Goal: Navigation & Orientation: Find specific page/section

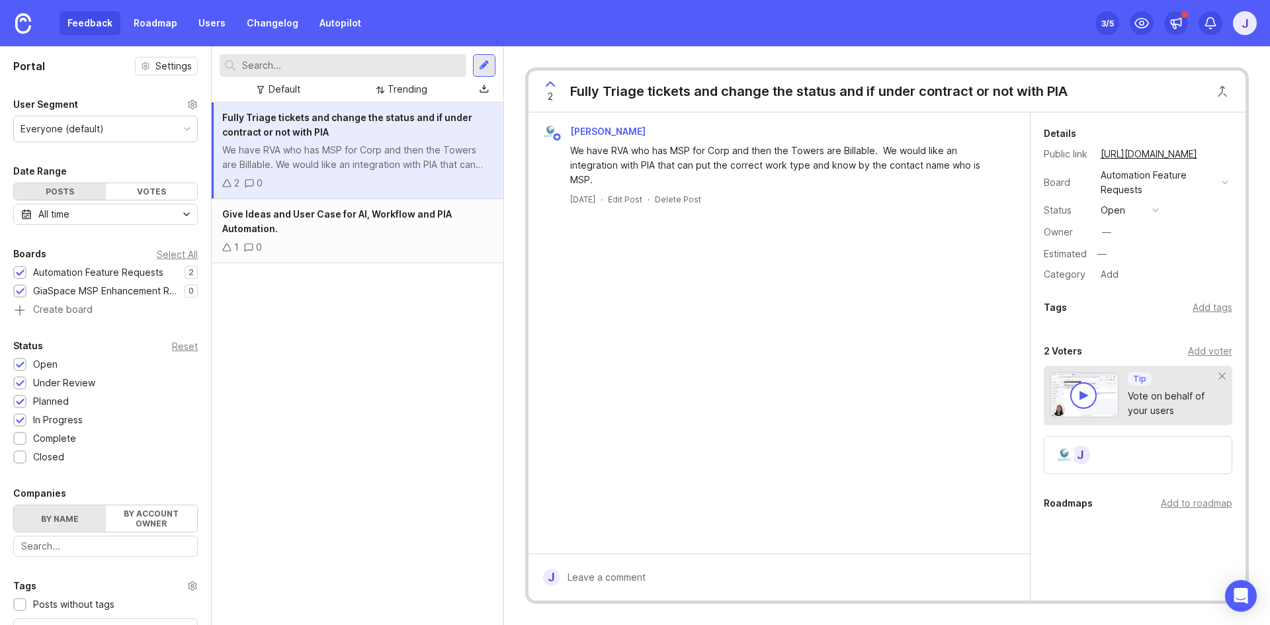
click at [550, 83] on icon at bounding box center [550, 84] width 8 height 4
click at [547, 83] on icon at bounding box center [550, 84] width 16 height 16
click at [1103, 22] on div "3 /5" at bounding box center [1107, 23] width 13 height 19
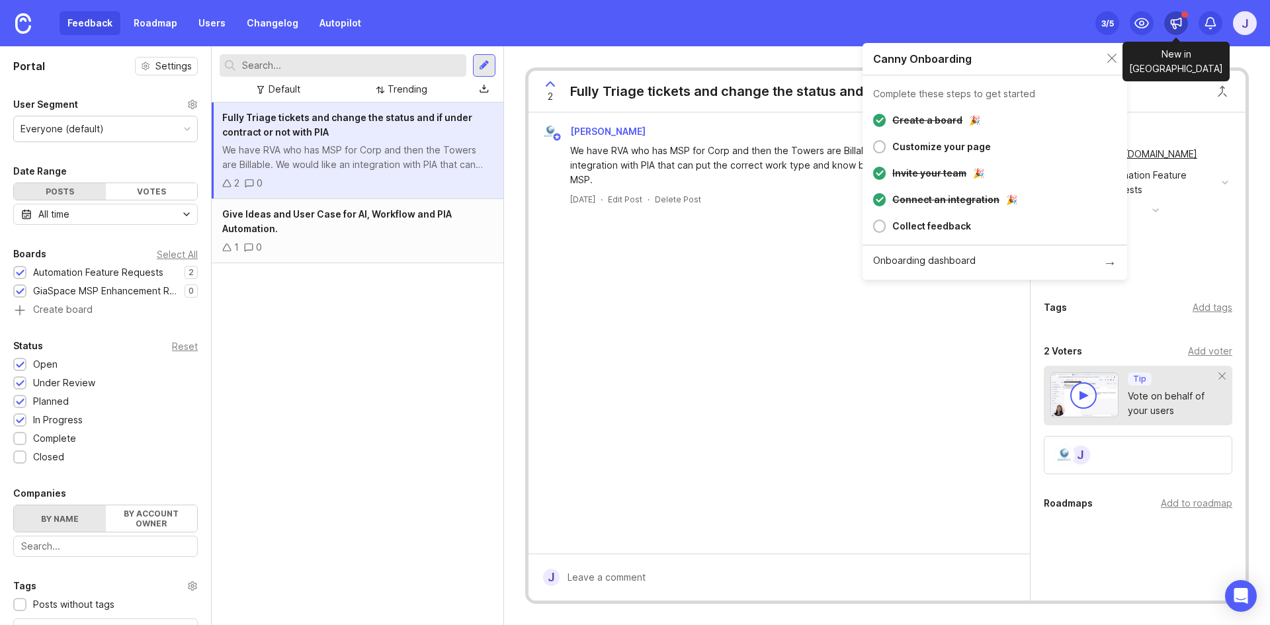
click at [1169, 21] on icon at bounding box center [1175, 23] width 13 height 13
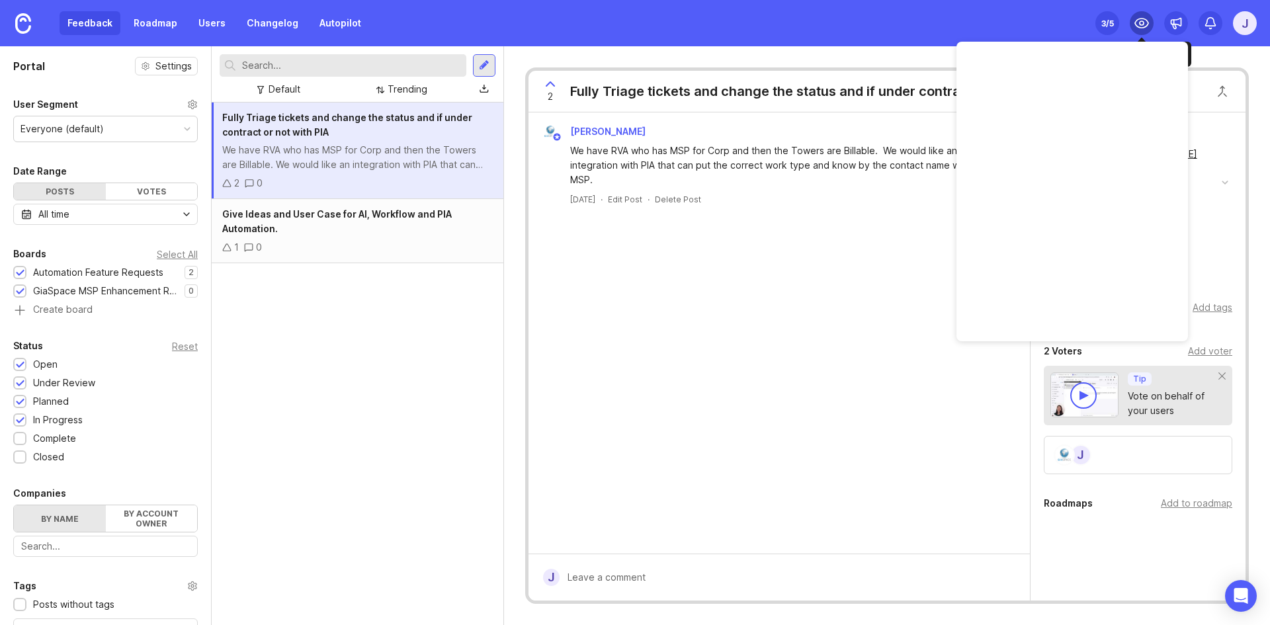
click at [1143, 22] on circle at bounding box center [1141, 23] width 4 height 4
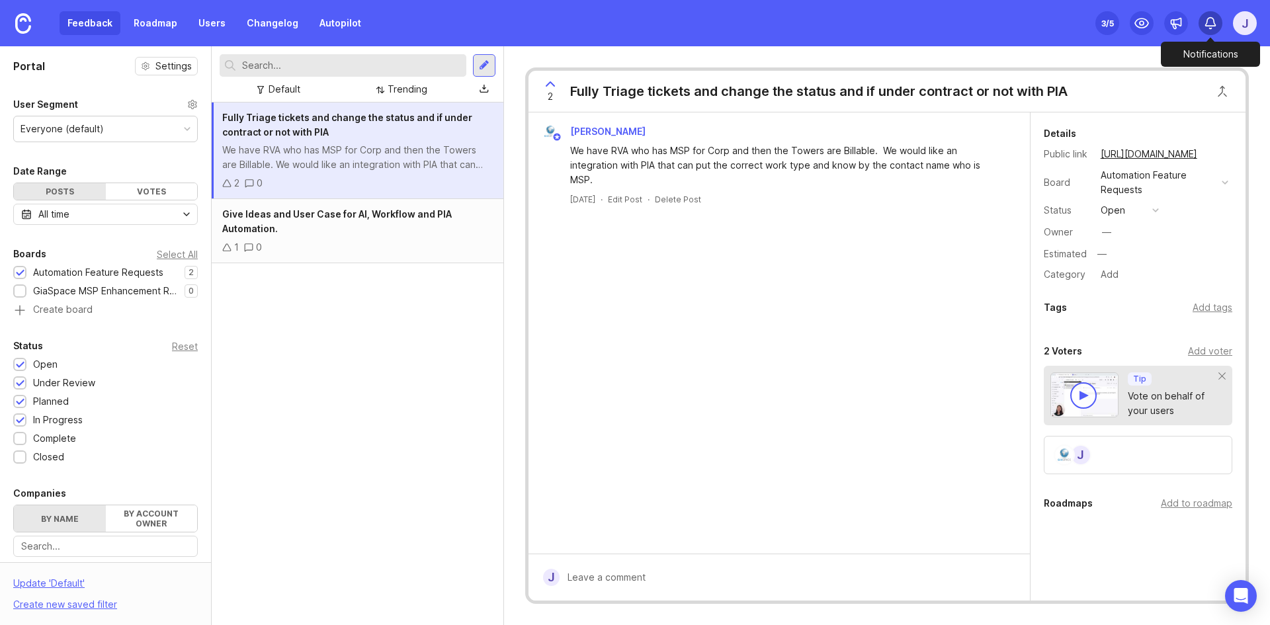
click at [1210, 21] on icon at bounding box center [1210, 23] width 13 height 13
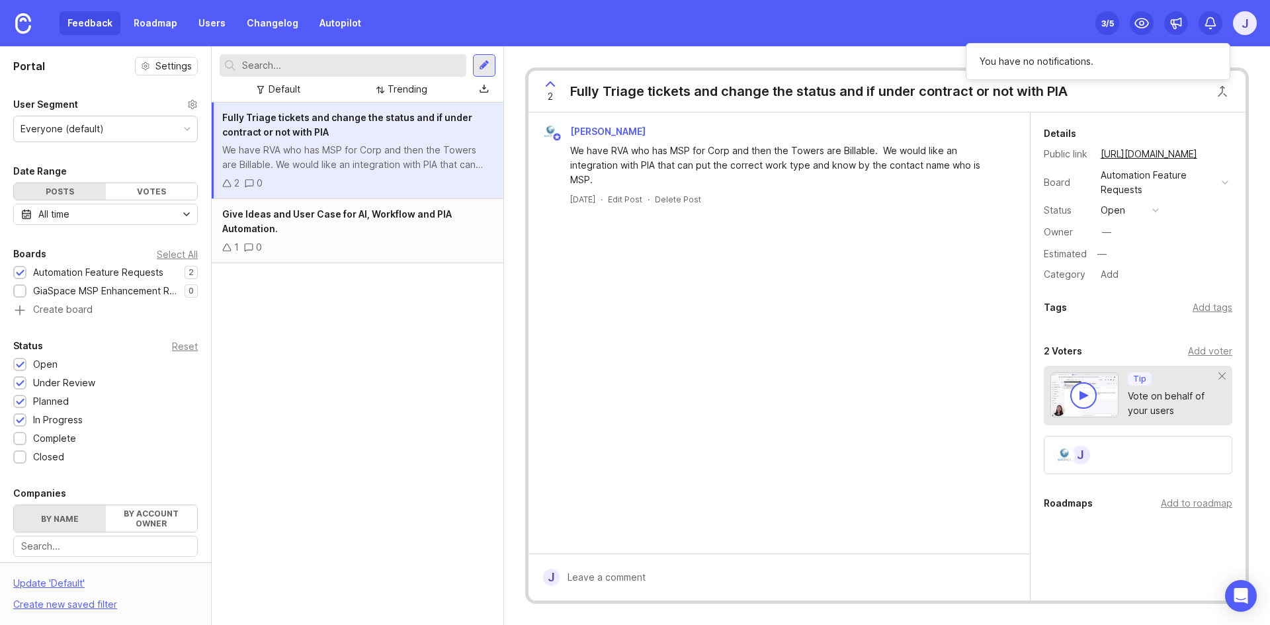
click at [1038, 32] on div "Feedback Roadmap Users Changelog Autopilot Set up Canny 3 /5 J" at bounding box center [635, 23] width 1270 height 46
click at [217, 31] on link "Users" at bounding box center [211, 23] width 43 height 24
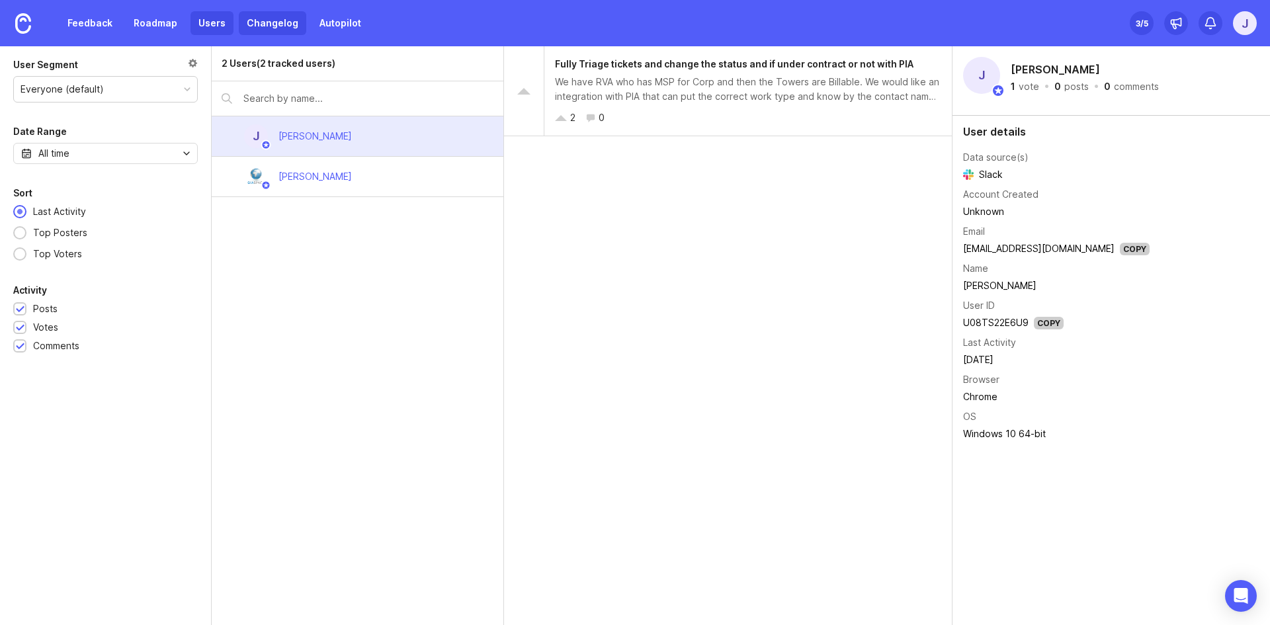
click at [265, 24] on link "Changelog" at bounding box center [272, 23] width 67 height 24
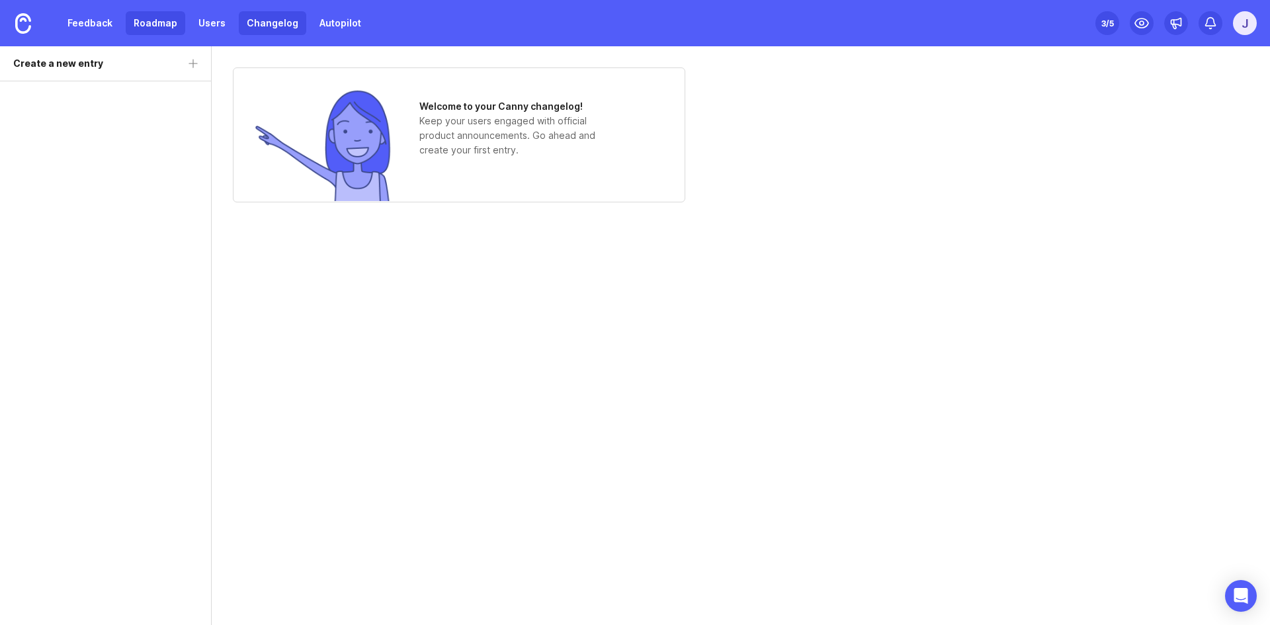
click at [159, 27] on link "Roadmap" at bounding box center [156, 23] width 60 height 24
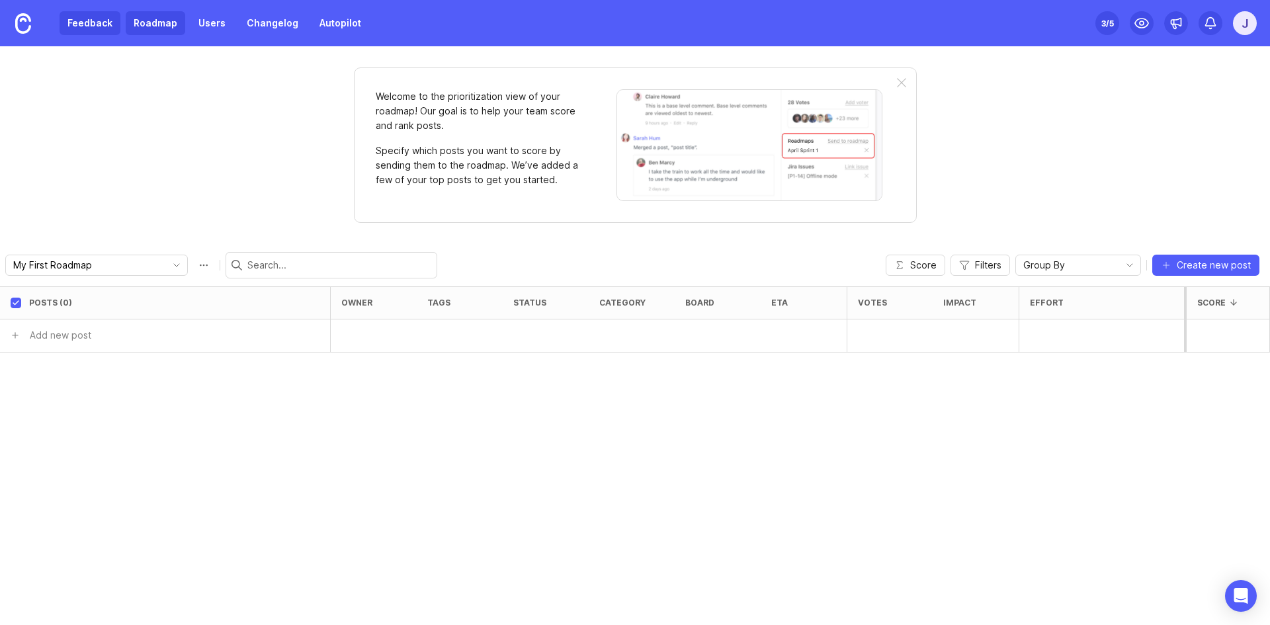
click at [94, 26] on link "Feedback" at bounding box center [90, 23] width 61 height 24
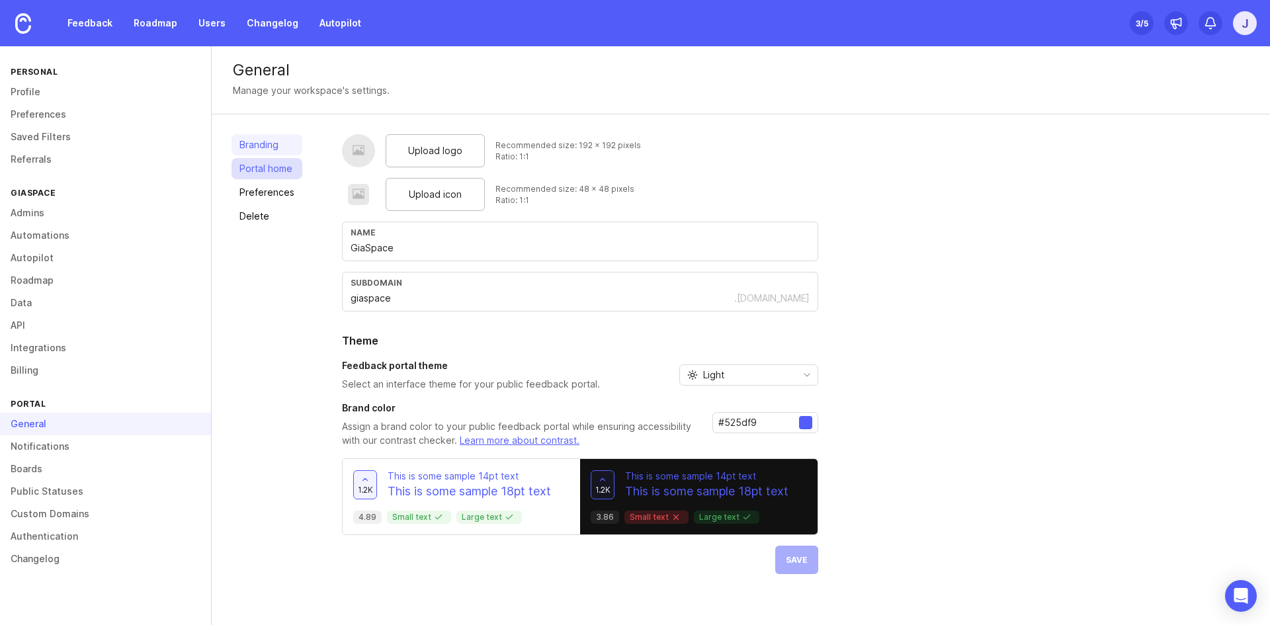
click at [263, 162] on link "Portal home" at bounding box center [266, 168] width 71 height 21
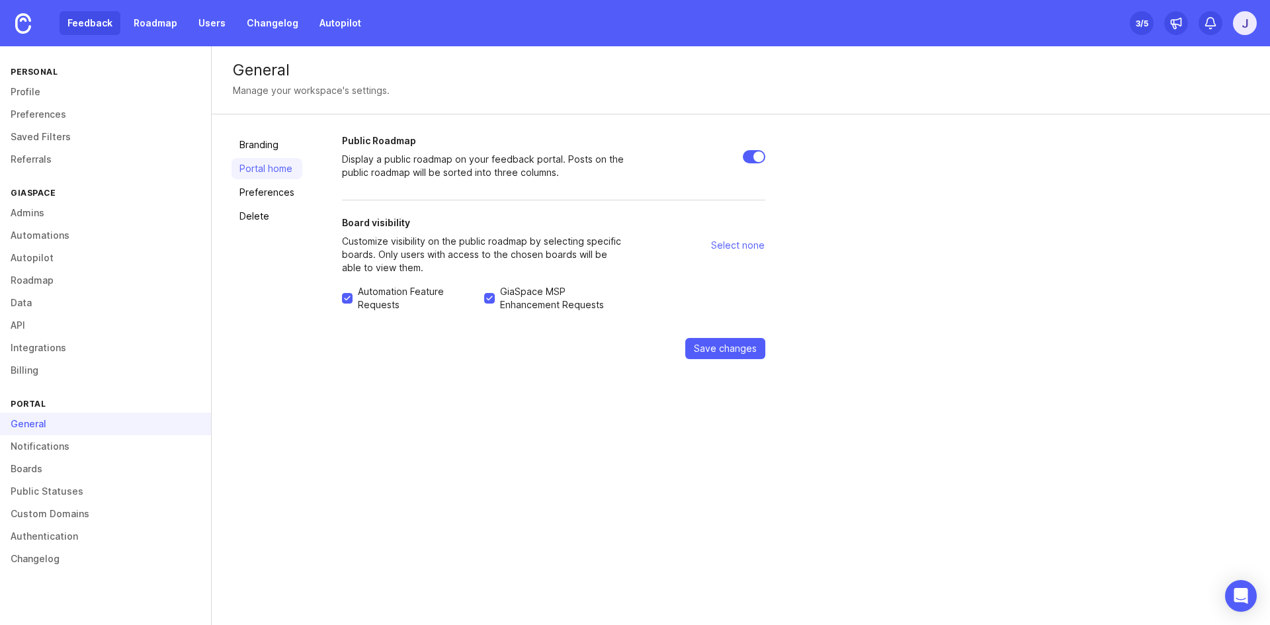
click at [90, 28] on link "Feedback" at bounding box center [90, 23] width 61 height 24
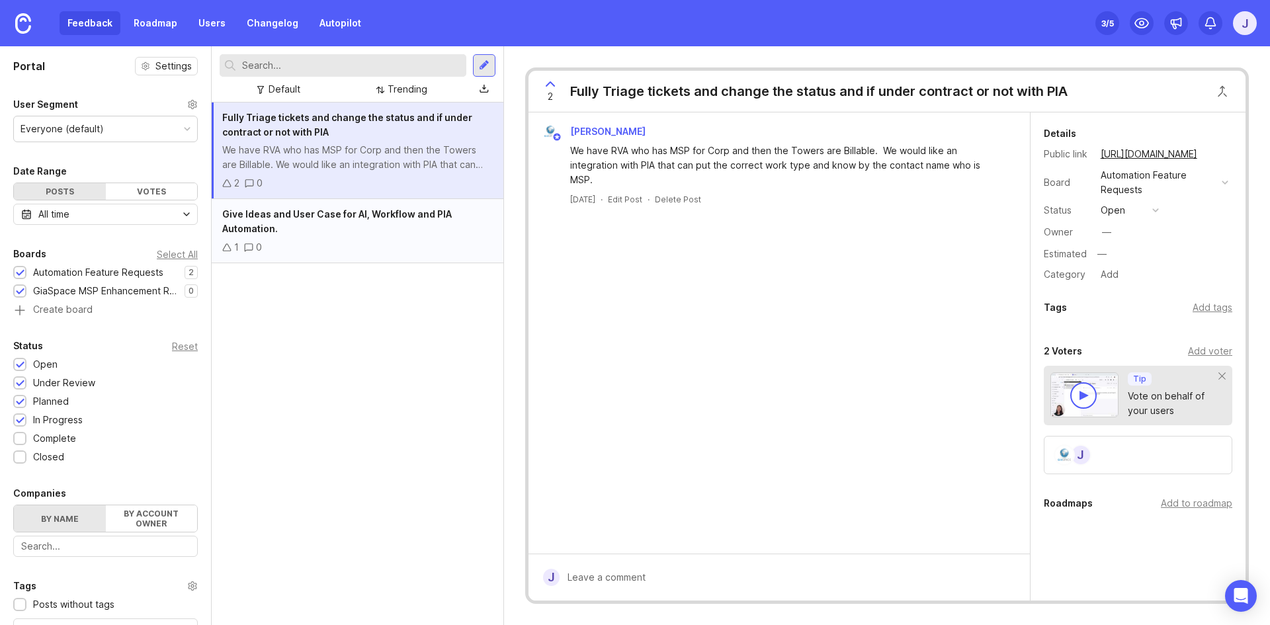
click at [403, 245] on div "1 0" at bounding box center [357, 247] width 270 height 15
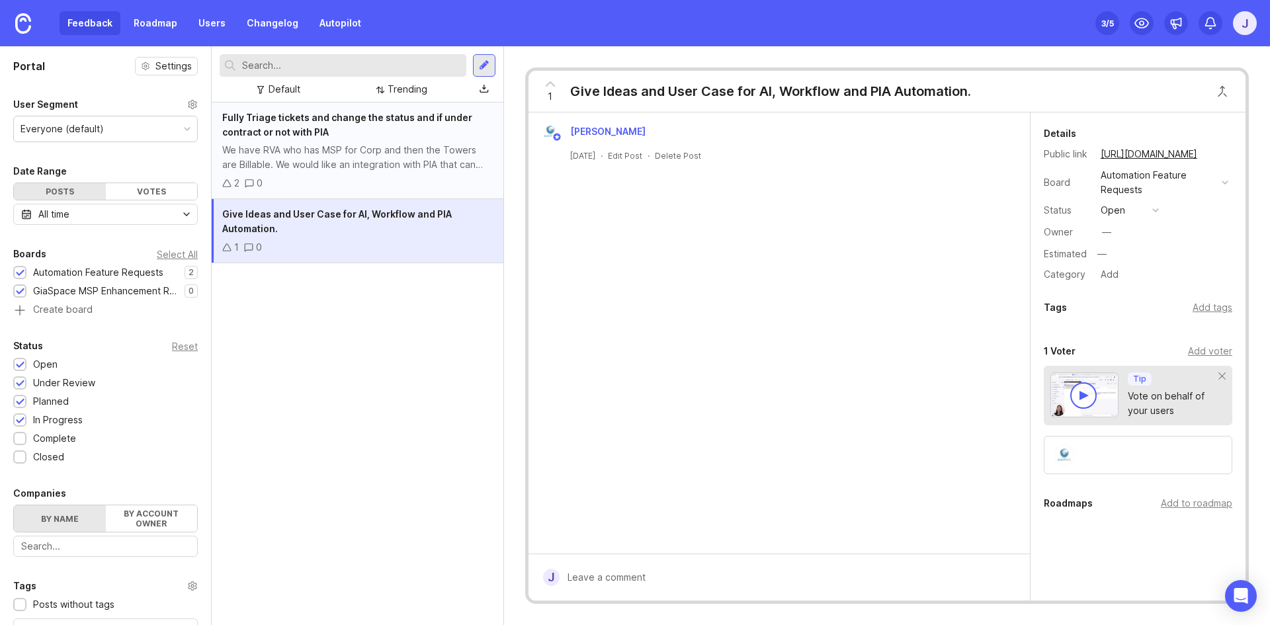
click at [403, 157] on div "We have RVA who has MSP for Corp and then the Towers are Billable. We would lik…" at bounding box center [357, 157] width 270 height 29
